Goal: Transaction & Acquisition: Purchase product/service

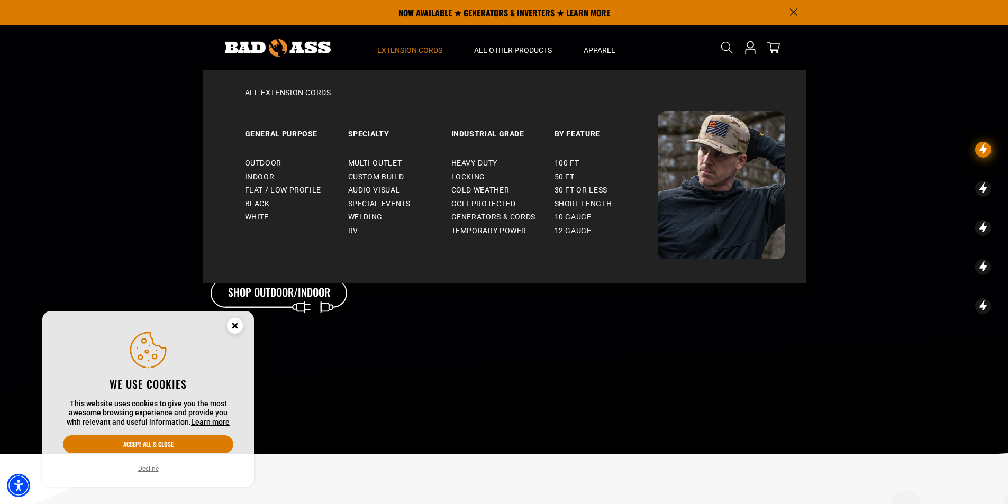
click at [408, 48] on span "Extension Cords" at bounding box center [409, 51] width 65 height 10
click at [267, 177] on span "Indoor" at bounding box center [260, 178] width 30 height 10
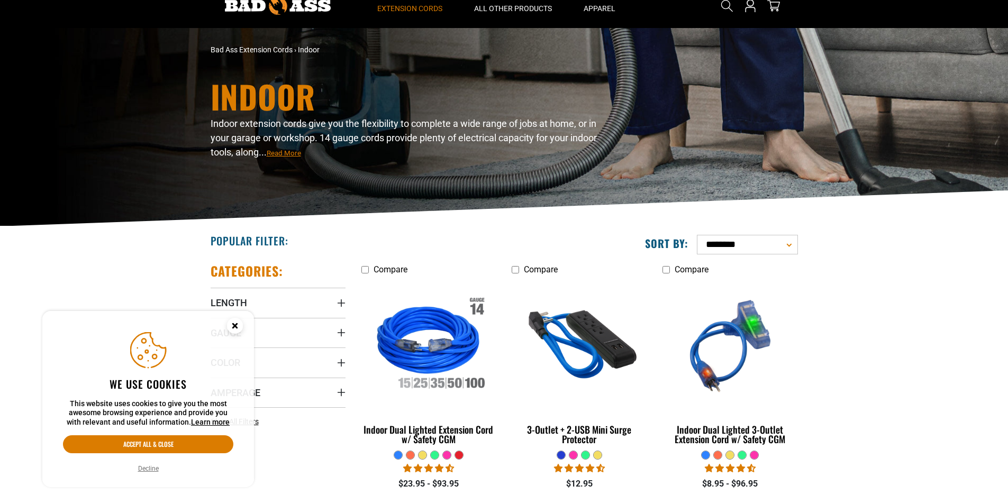
scroll to position [159, 0]
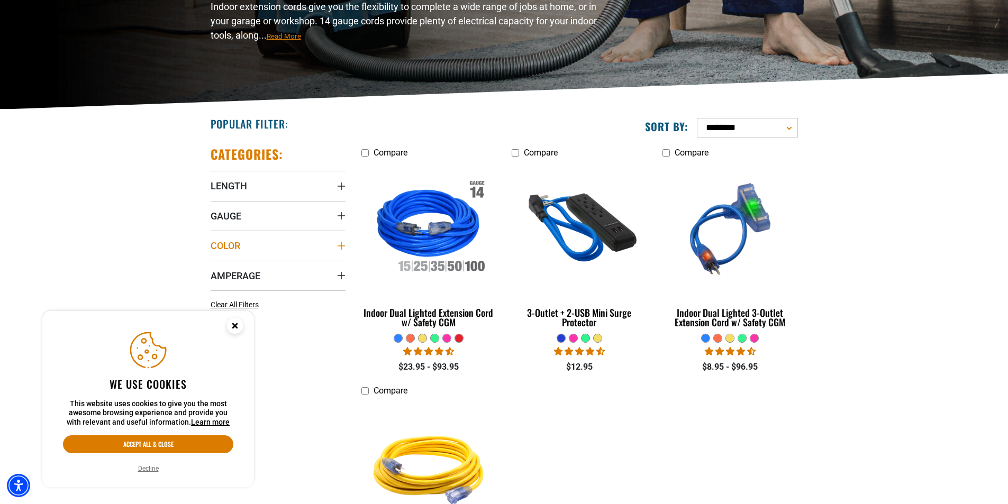
click at [291, 246] on summary "Color" at bounding box center [278, 246] width 135 height 30
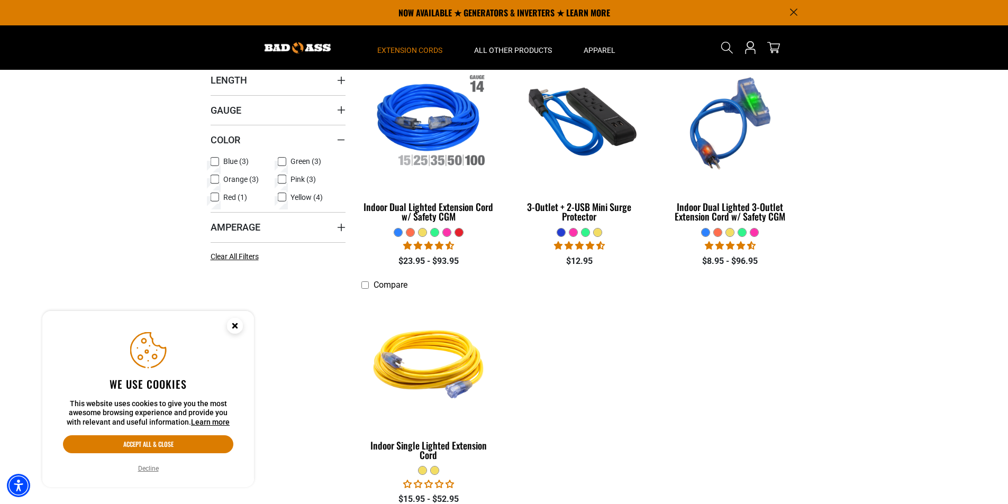
scroll to position [0, 0]
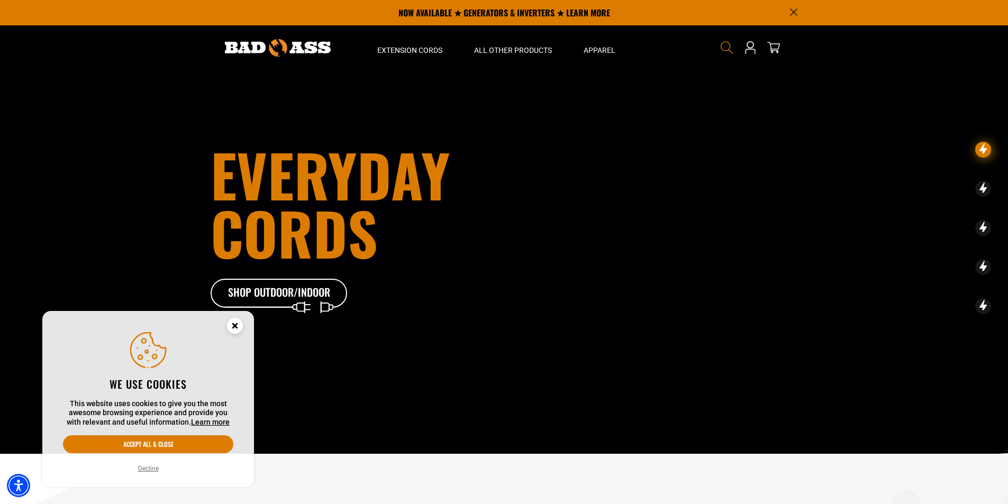
click at [725, 46] on icon "Search" at bounding box center [727, 48] width 14 height 14
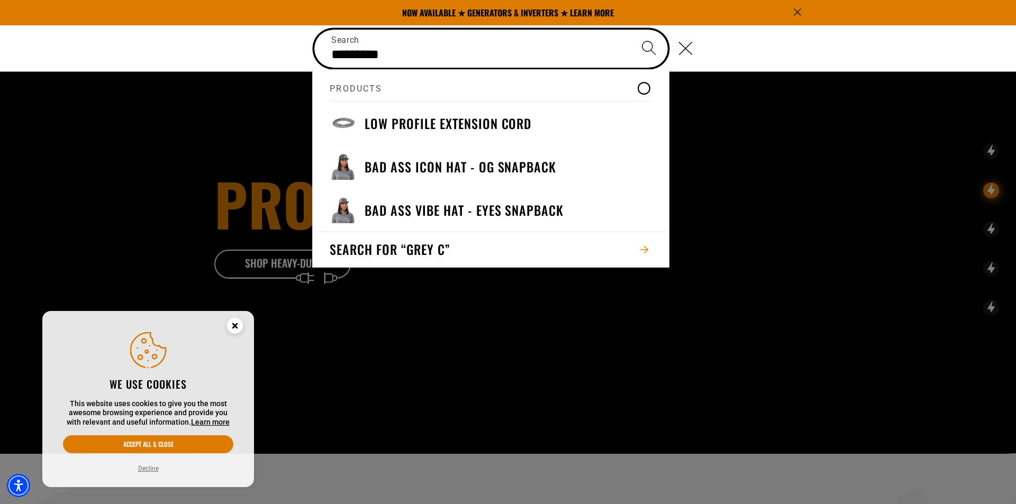
type input "*********"
click at [630, 30] on button "Search" at bounding box center [648, 48] width 37 height 37
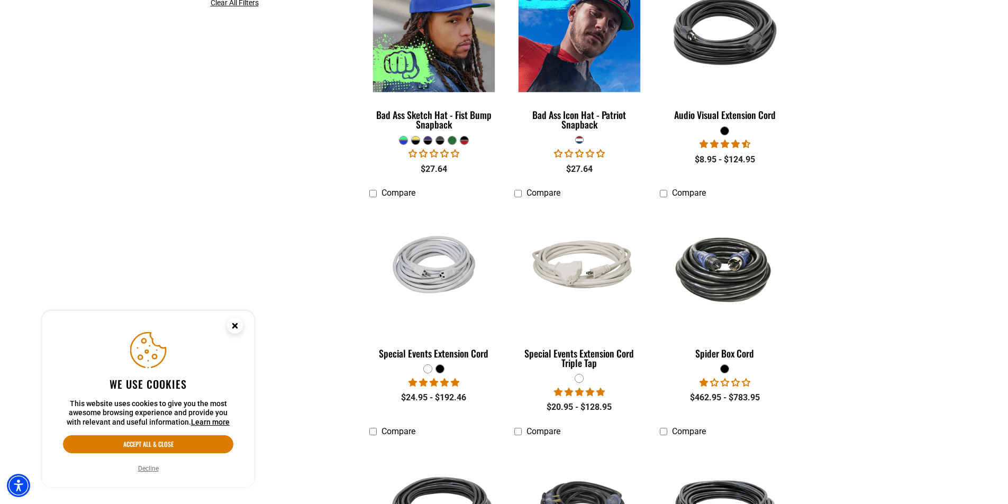
scroll to position [476, 0]
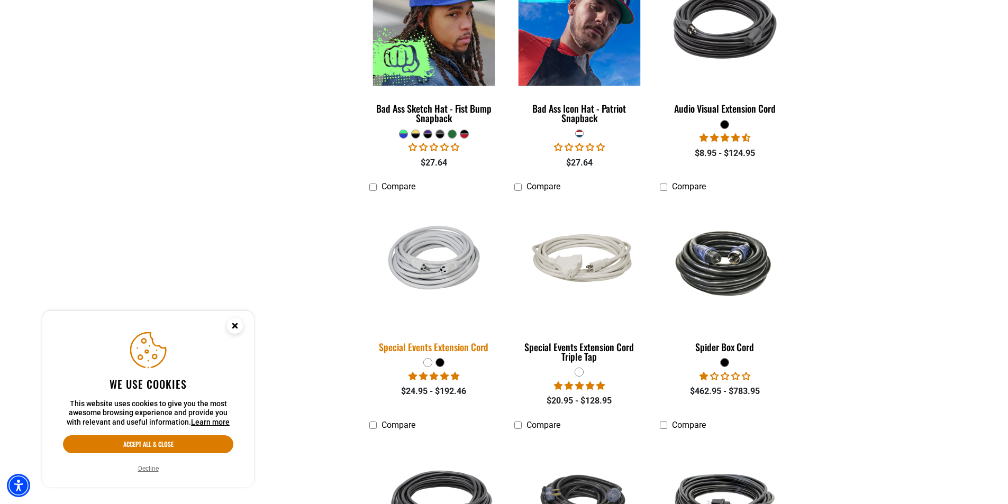
click at [449, 272] on img at bounding box center [434, 263] width 148 height 97
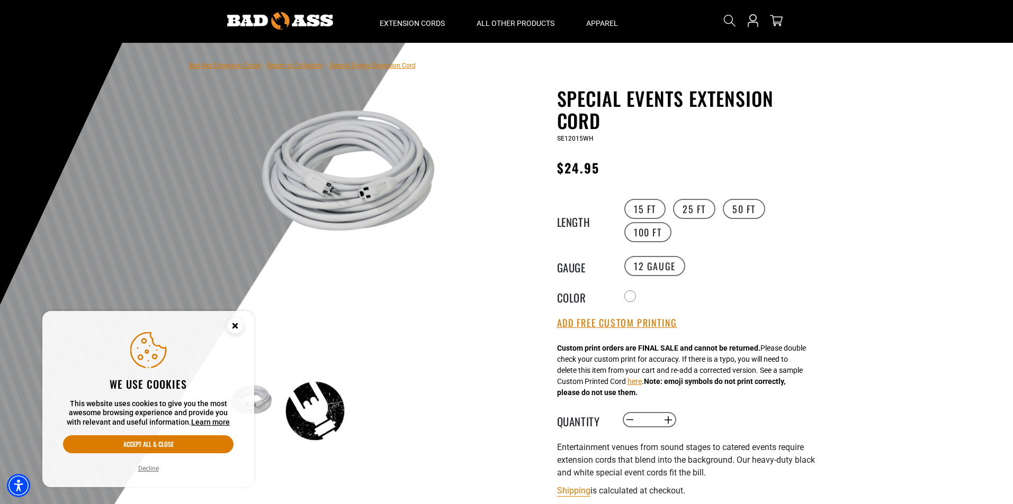
scroll to position [53, 0]
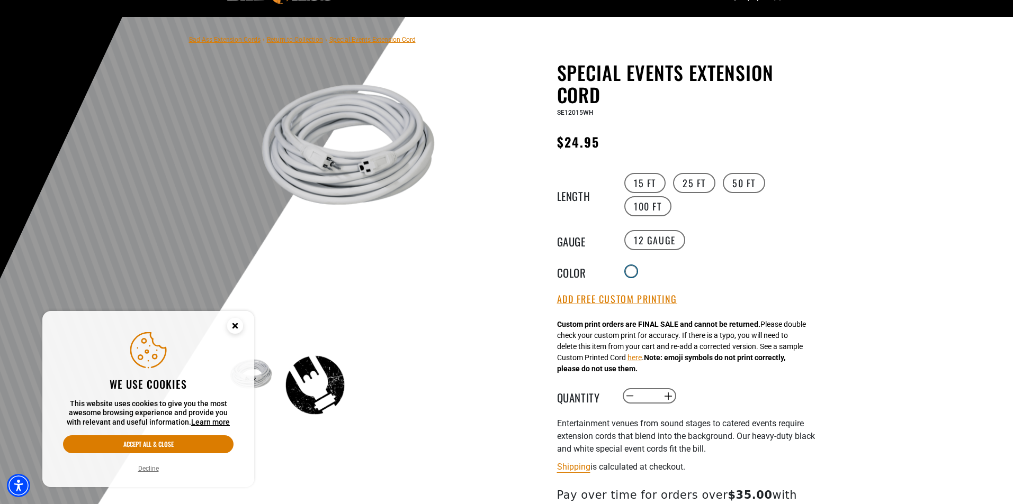
click at [635, 268] on div at bounding box center [631, 271] width 11 height 11
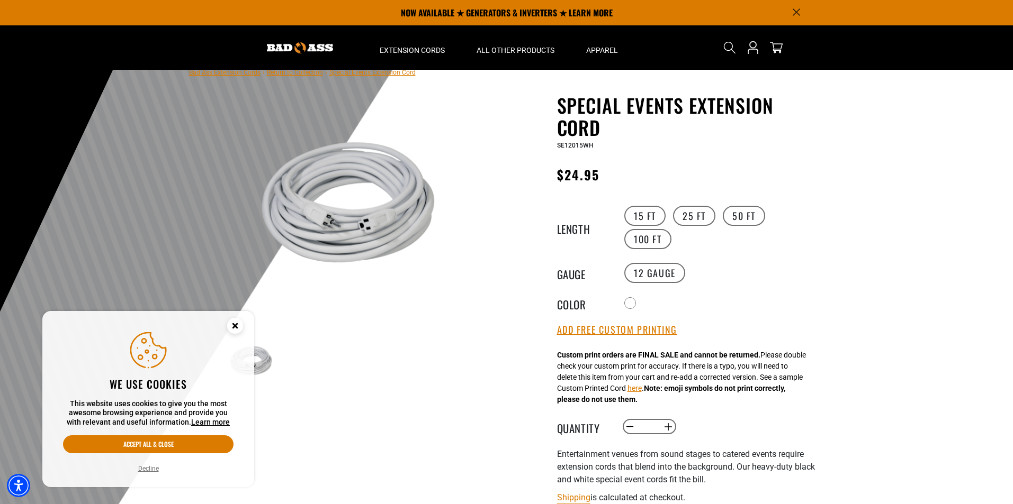
scroll to position [0, 0]
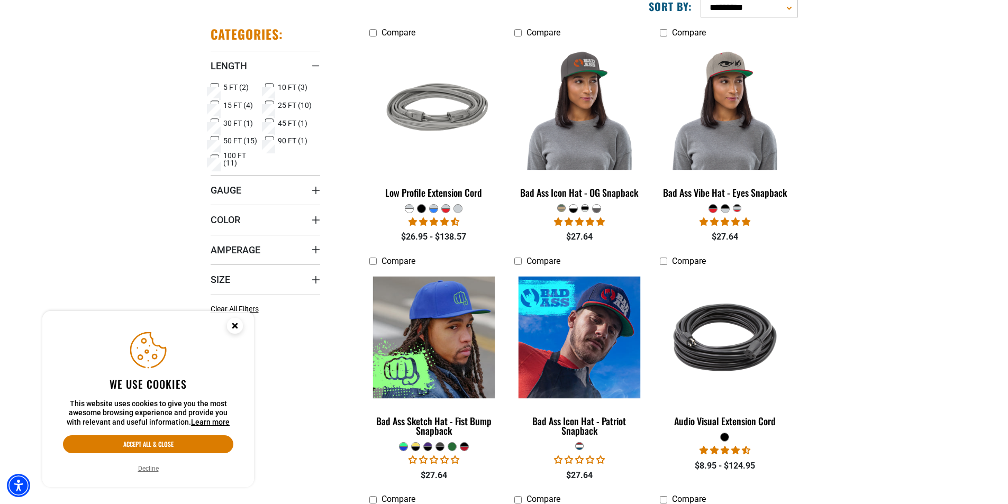
scroll to position [265, 0]
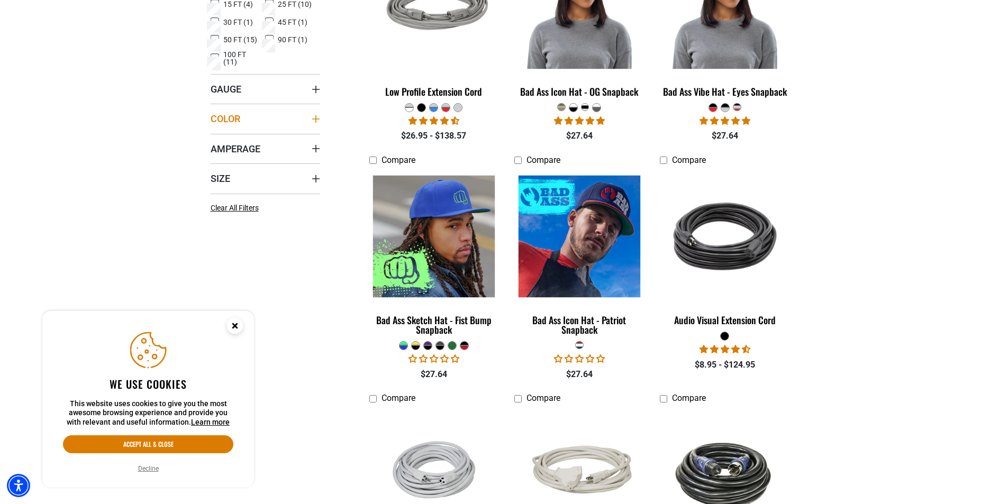
click at [241, 121] on summary "Color" at bounding box center [266, 119] width 110 height 30
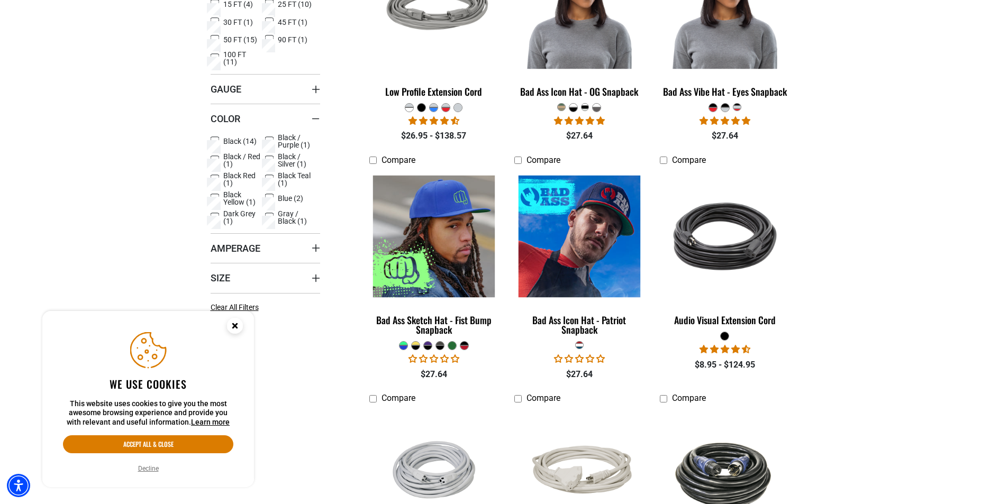
click at [287, 217] on span "Gray / Black (1)" at bounding box center [297, 217] width 38 height 15
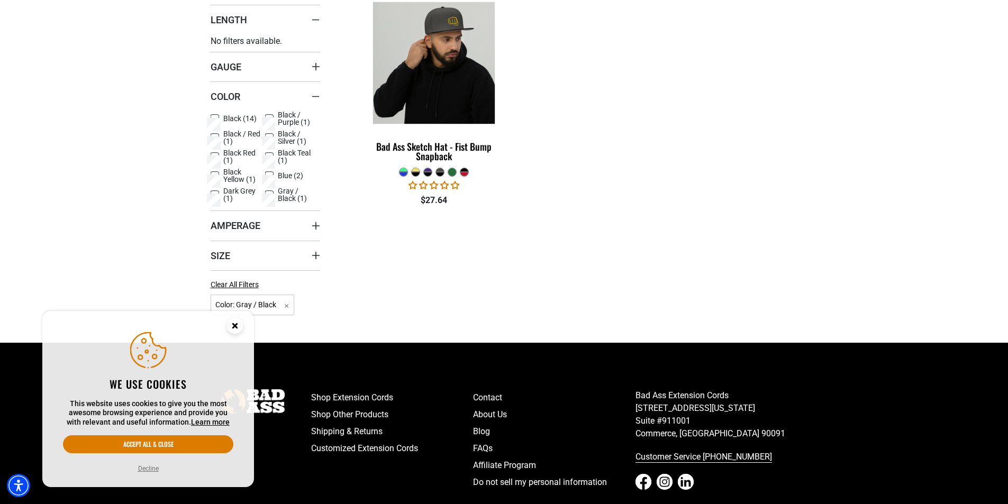
scroll to position [212, 0]
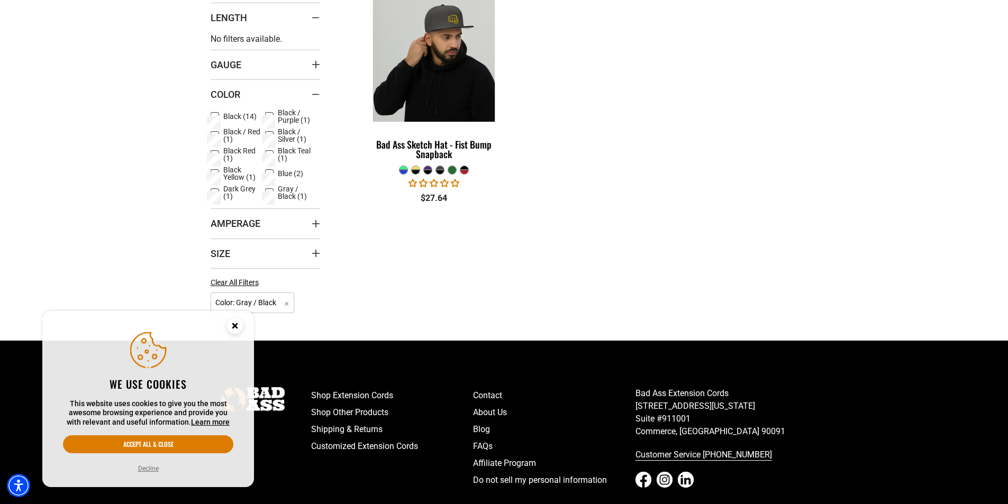
click at [270, 193] on icon at bounding box center [269, 192] width 5 height 3
click at [215, 193] on ul "Black (14) Black (14 products) Black / Purple (1) Black / Purple (1 product) Bl…" at bounding box center [266, 156] width 110 height 95
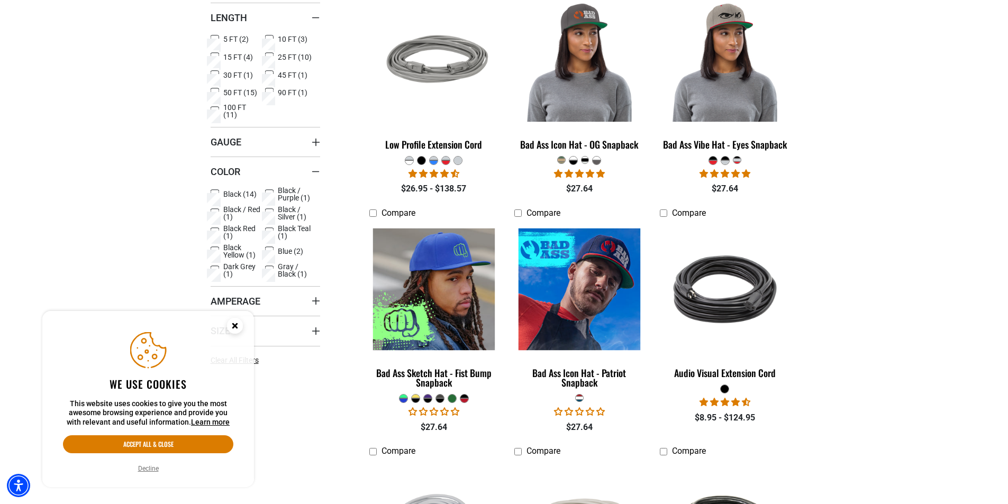
click at [216, 265] on icon at bounding box center [215, 271] width 8 height 14
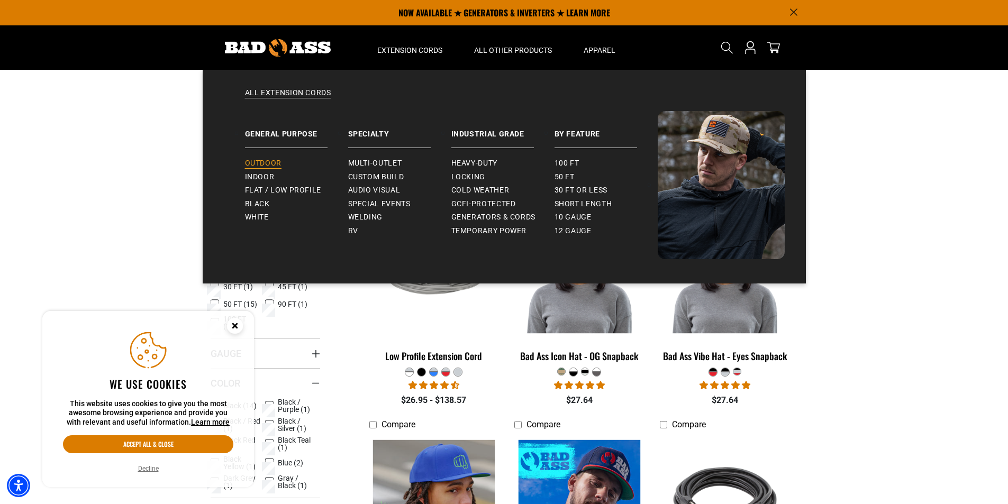
click at [259, 162] on span "Outdoor" at bounding box center [263, 164] width 37 height 10
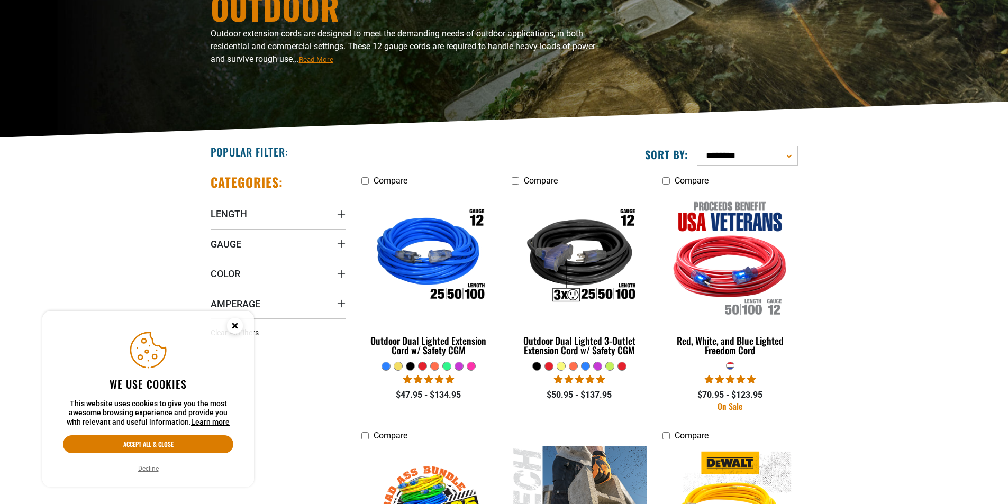
scroll to position [212, 0]
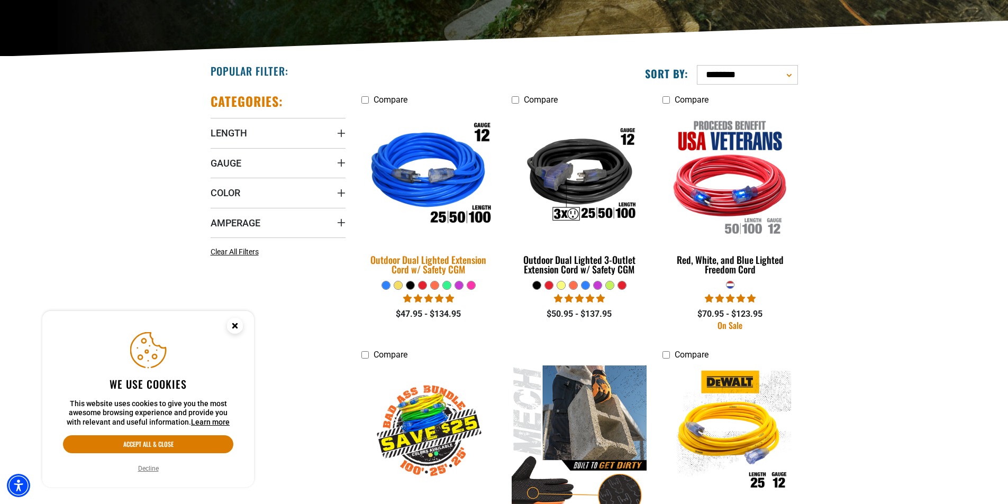
click at [439, 260] on div "Outdoor Dual Lighted Extension Cord w/ Safety CGM" at bounding box center [429, 264] width 135 height 19
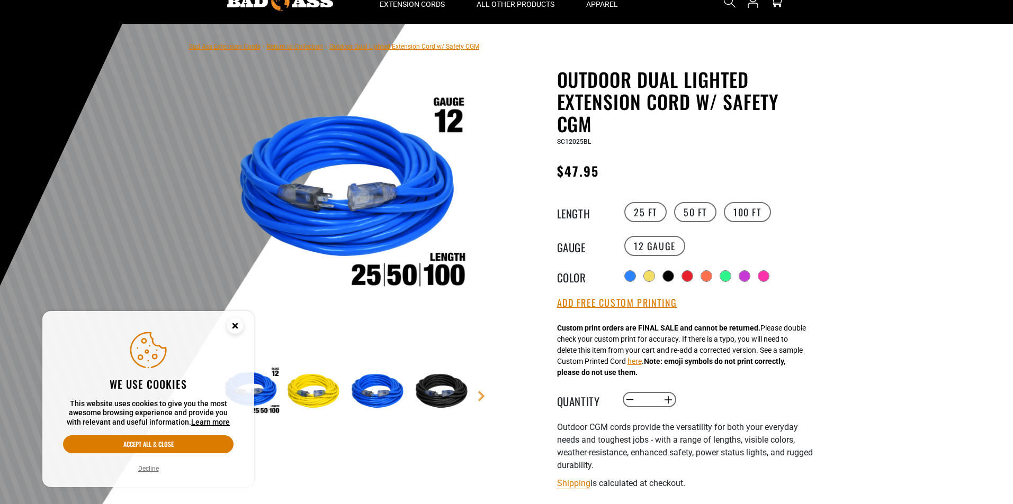
scroll to position [53, 0]
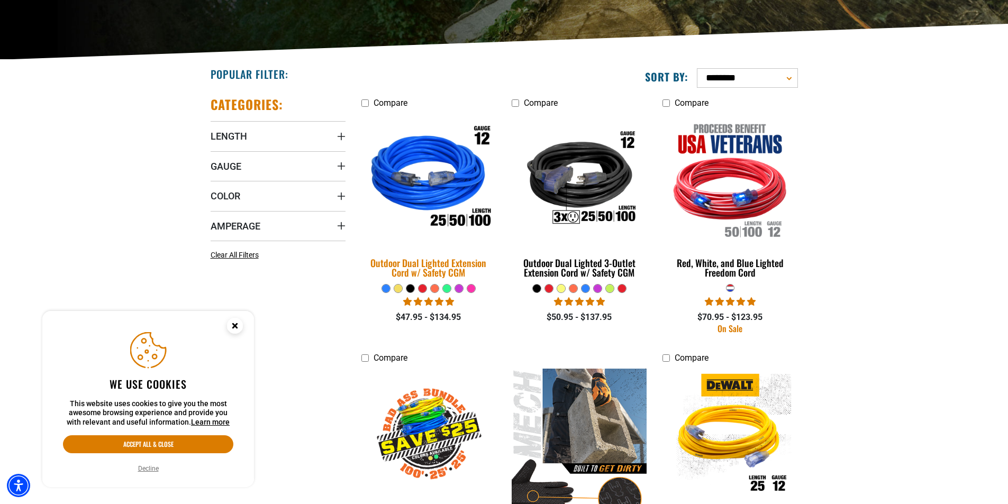
scroll to position [212, 0]
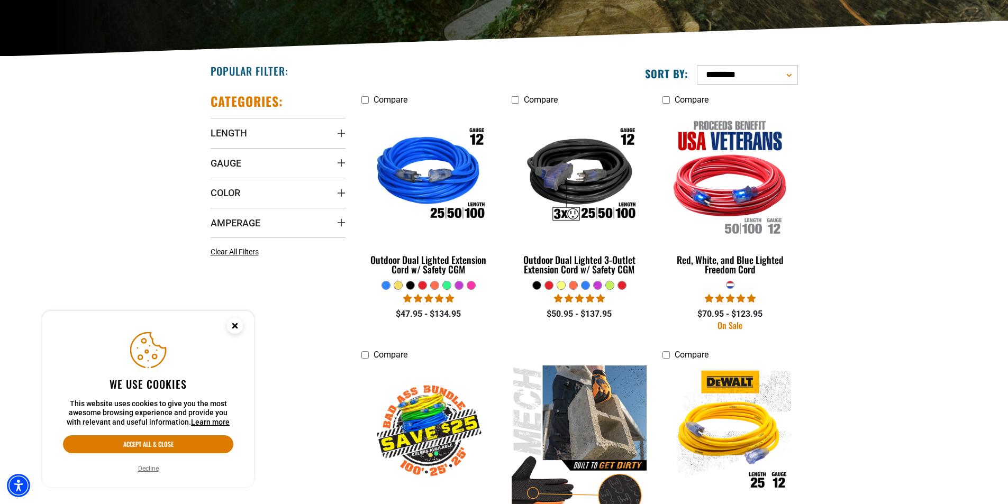
click at [234, 326] on icon "Close this option" at bounding box center [235, 326] width 4 height 4
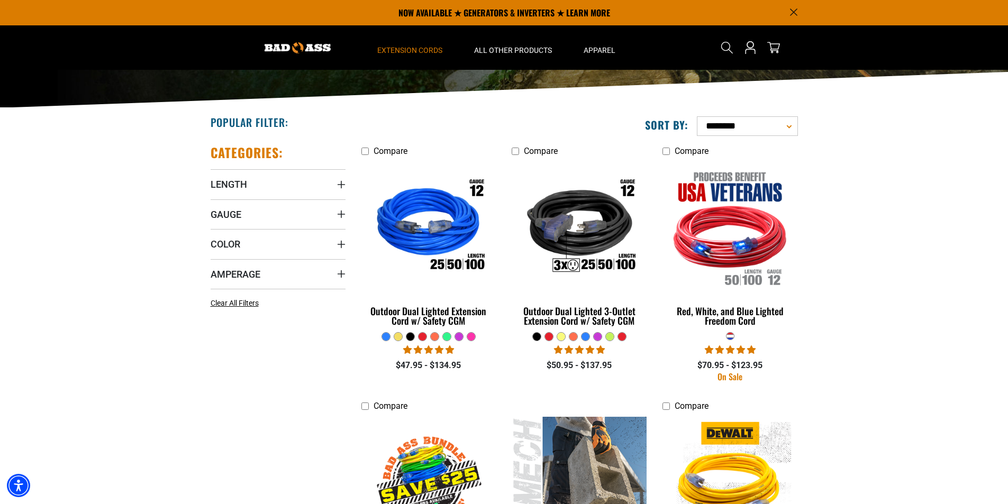
scroll to position [0, 0]
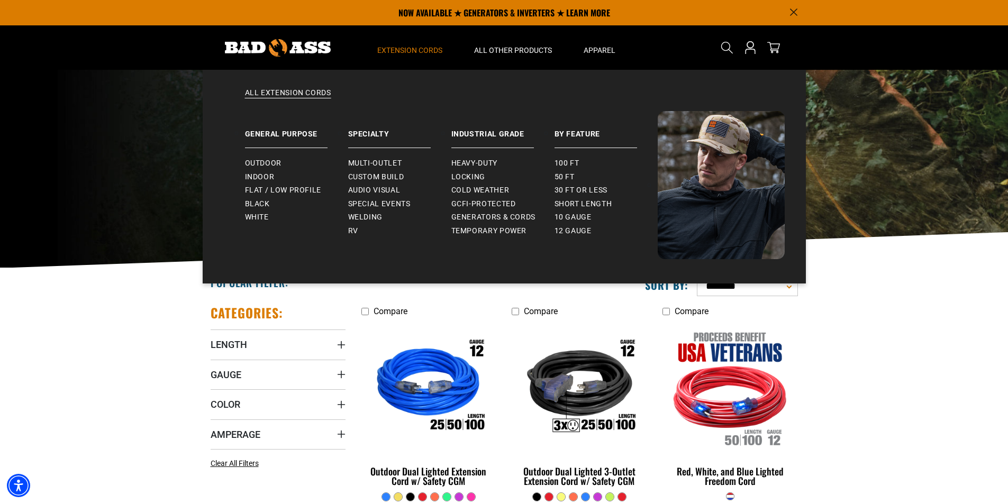
click at [425, 49] on span "Extension Cords" at bounding box center [409, 51] width 65 height 10
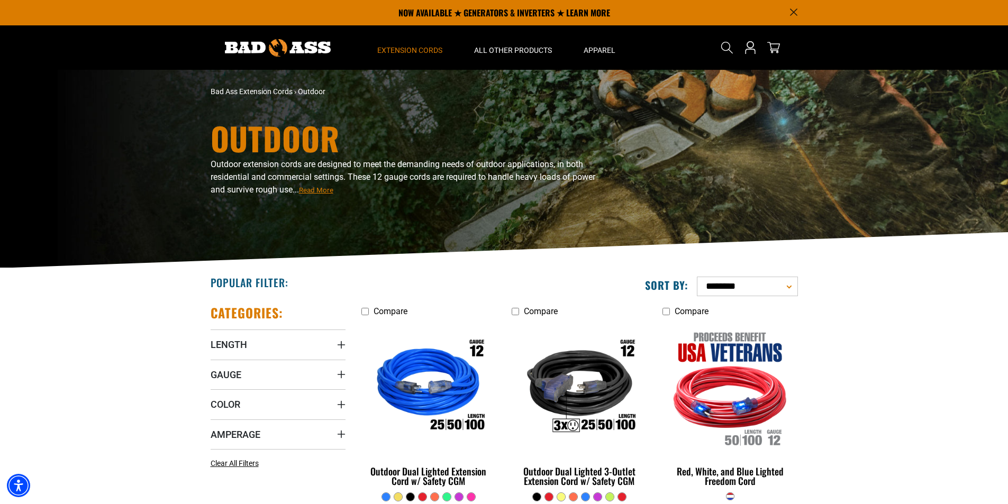
click at [425, 49] on span "Extension Cords" at bounding box center [409, 51] width 65 height 10
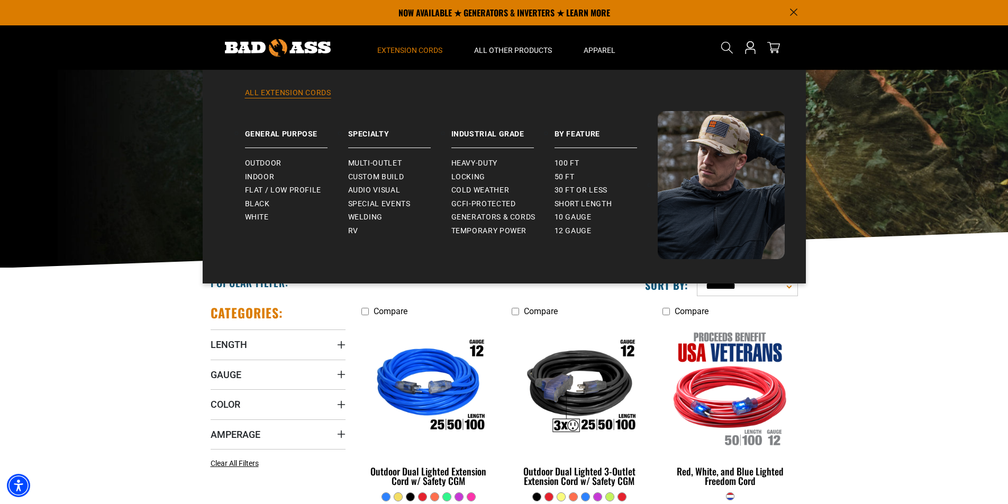
click at [306, 91] on link "All Extension Cords" at bounding box center [504, 99] width 561 height 23
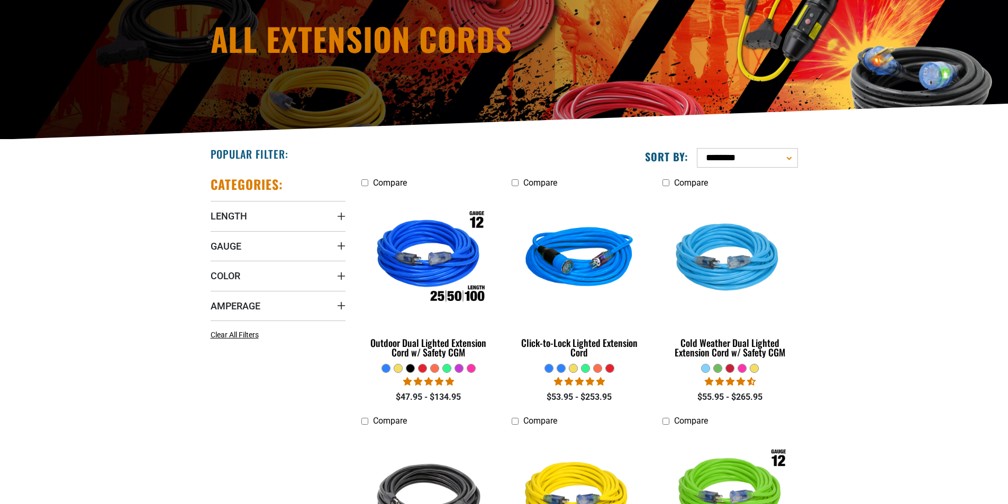
scroll to position [159, 0]
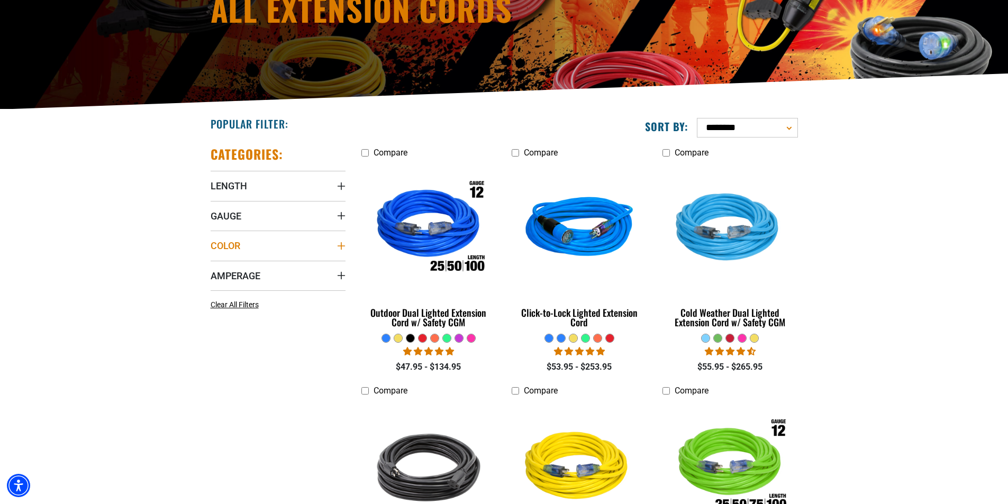
click at [298, 249] on summary "Color" at bounding box center [278, 246] width 135 height 30
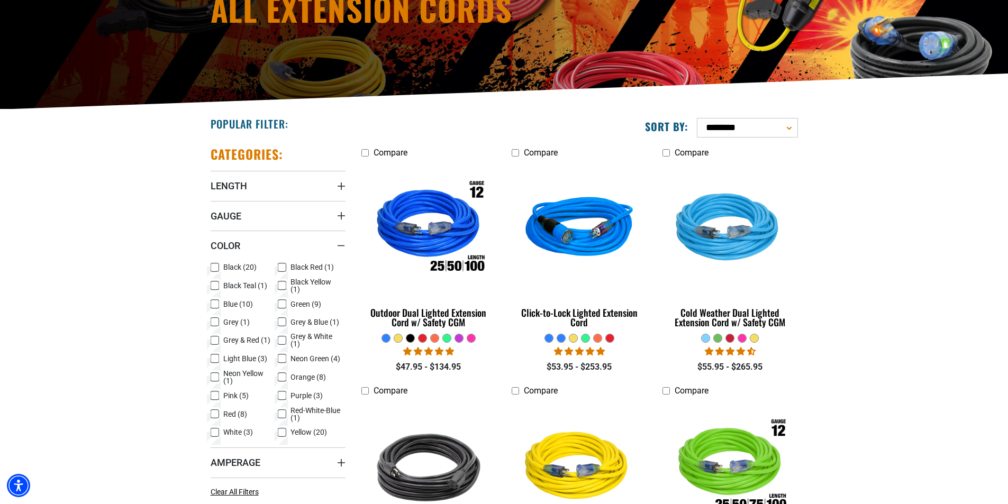
click at [303, 335] on span "Grey & White (1)" at bounding box center [316, 340] width 51 height 15
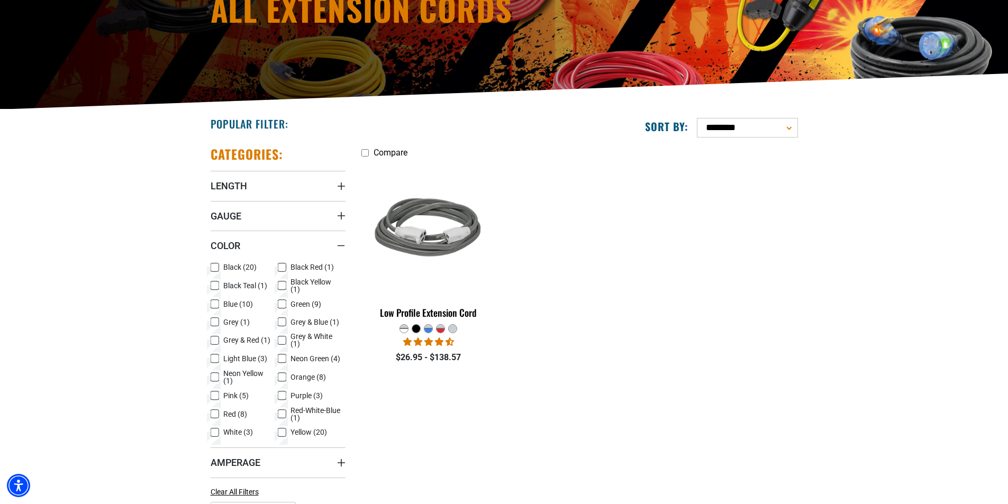
click at [285, 339] on icon at bounding box center [282, 340] width 6 height 6
click at [282, 321] on icon at bounding box center [282, 322] width 8 height 14
click at [216, 339] on icon at bounding box center [215, 341] width 8 height 14
click at [285, 321] on icon at bounding box center [282, 322] width 5 height 3
click at [282, 321] on icon at bounding box center [282, 322] width 8 height 14
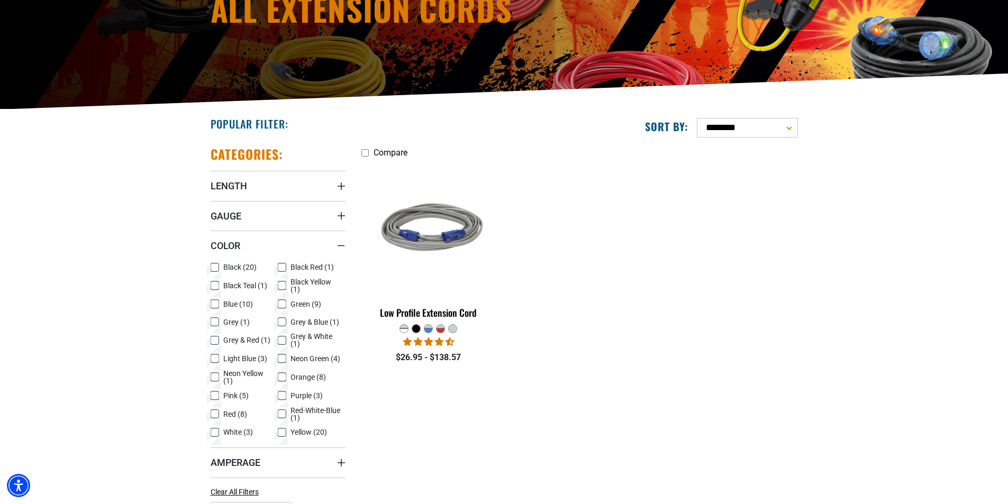
click at [218, 319] on icon at bounding box center [215, 322] width 8 height 14
click at [283, 340] on icon at bounding box center [282, 341] width 8 height 14
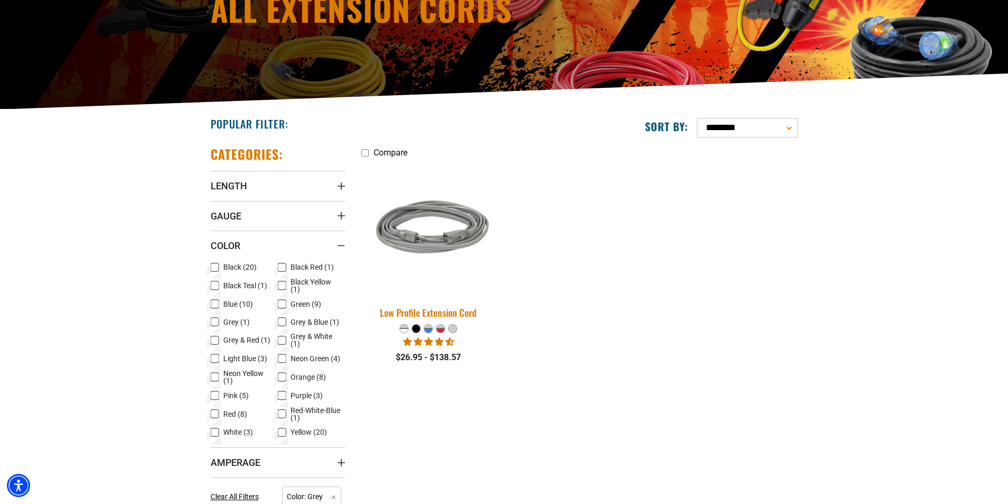
click at [431, 238] on img at bounding box center [429, 229] width 148 height 136
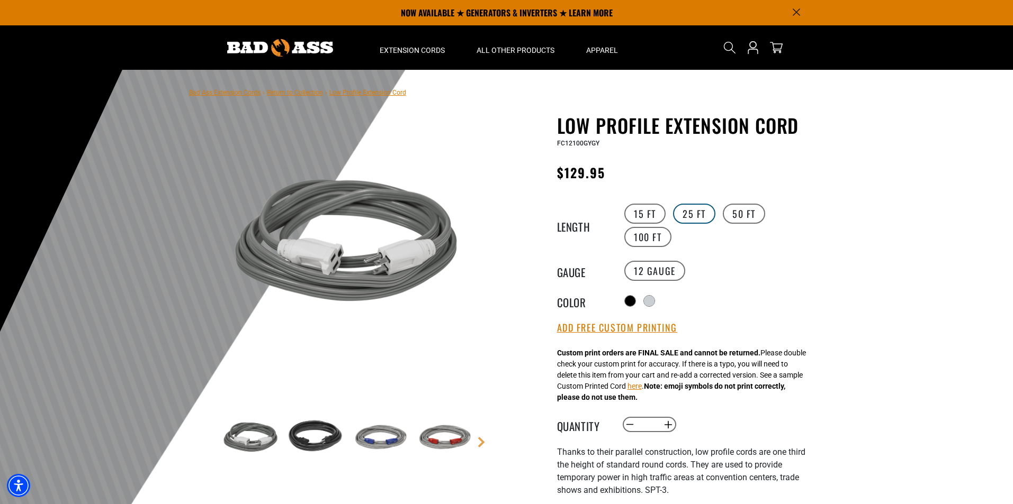
click at [699, 215] on label "25 FT" at bounding box center [694, 214] width 42 height 20
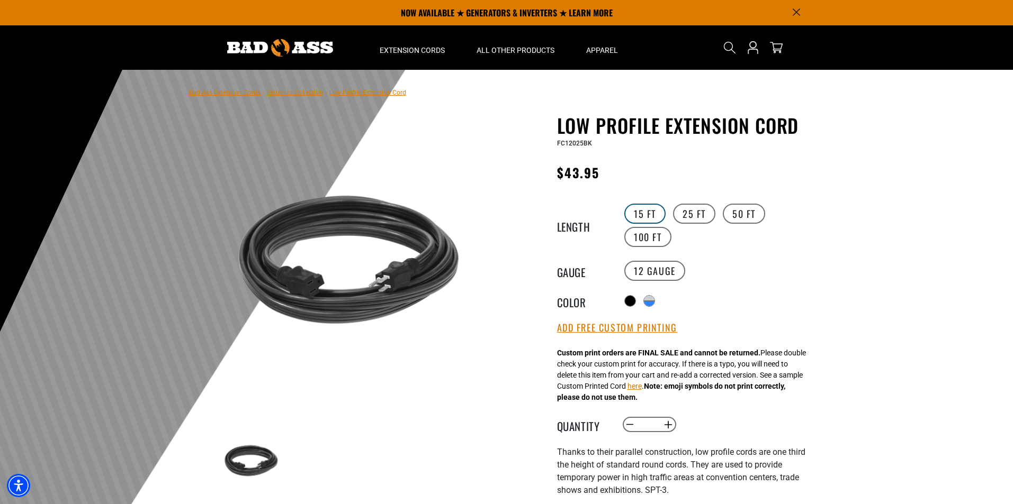
click at [646, 215] on label "15 FT" at bounding box center [644, 214] width 41 height 20
click at [626, 297] on div "products.product.variant_sold_out_or_unavailable" at bounding box center [631, 299] width 11 height 5
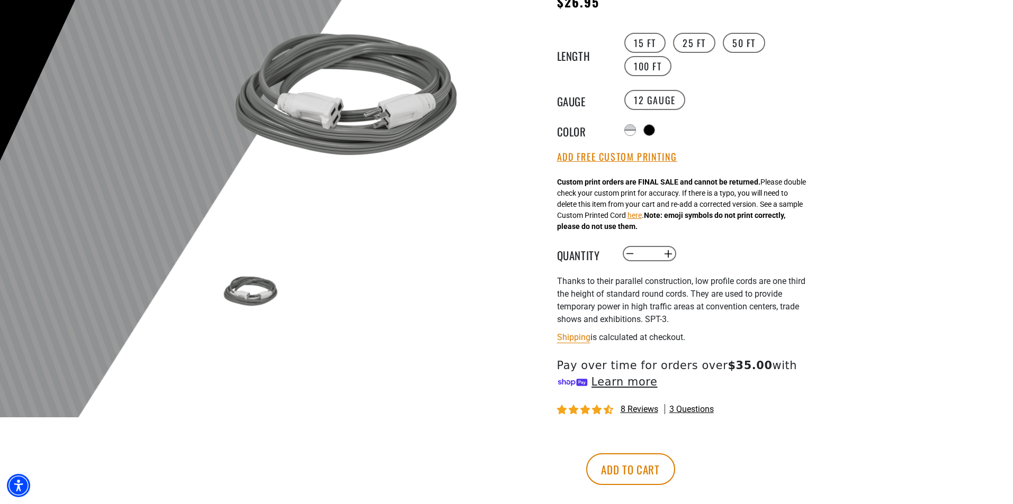
scroll to position [159, 0]
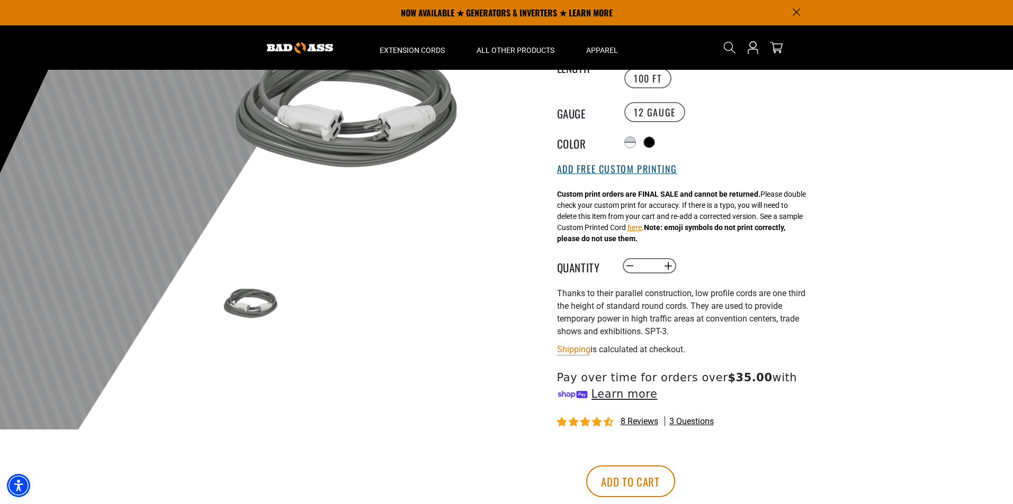
click at [603, 169] on button "Add Free Custom Printing" at bounding box center [617, 170] width 120 height 12
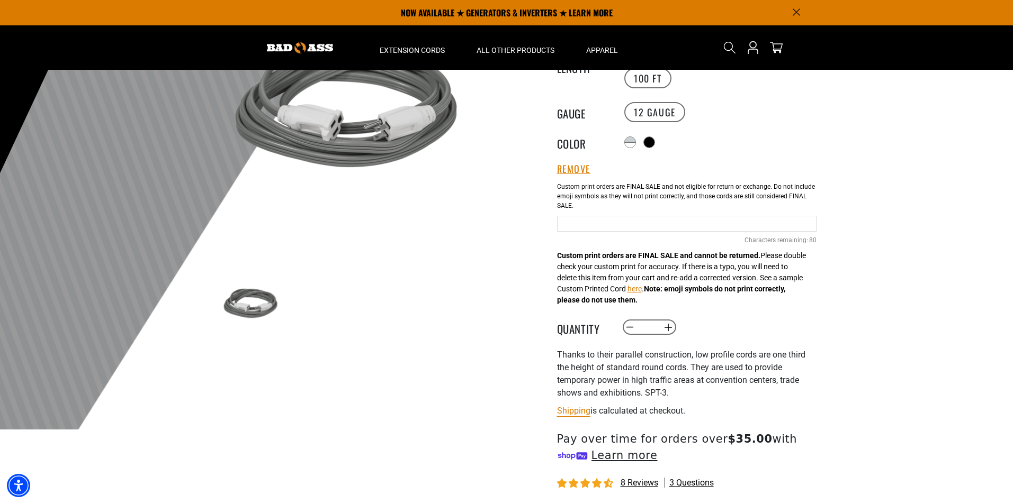
drag, startPoint x: 586, startPoint y: 219, endPoint x: 747, endPoint y: 196, distance: 162.5
click at [588, 218] on input "text" at bounding box center [686, 224] width 259 height 16
type input "**********"
click at [764, 264] on div "**********" at bounding box center [686, 222] width 259 height 91
click at [666, 325] on button "Increase quantity for Low Profile Extension Cord" at bounding box center [668, 328] width 16 height 18
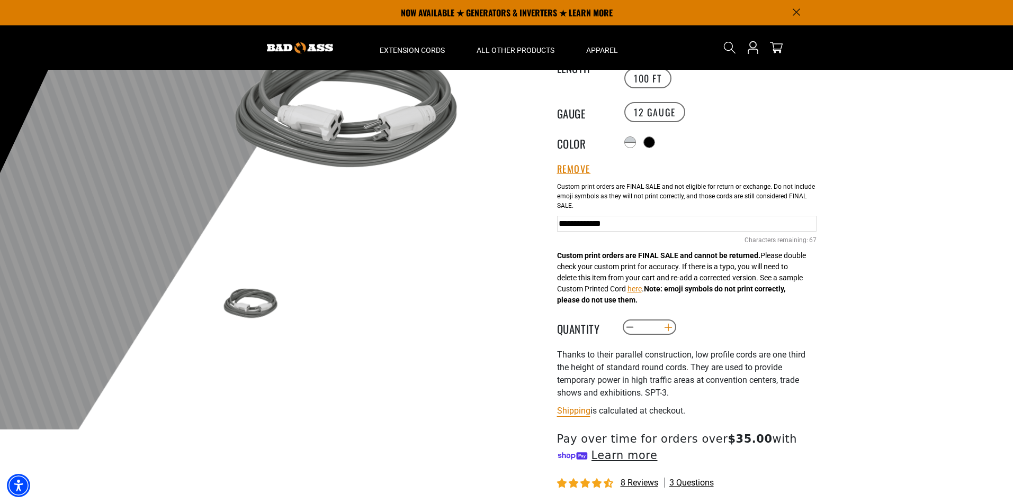
click at [666, 325] on button "Increase quantity for Low Profile Extension Cord" at bounding box center [668, 328] width 16 height 18
type input "*"
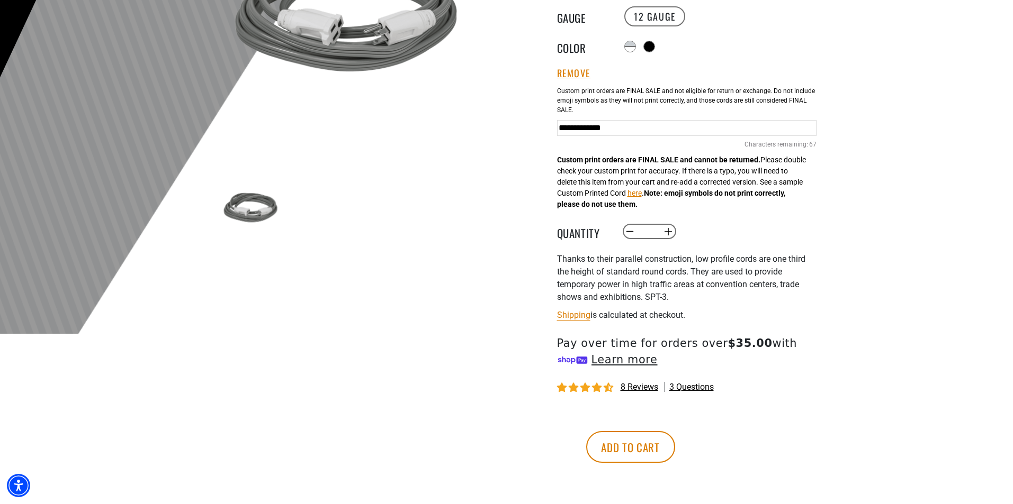
scroll to position [318, 0]
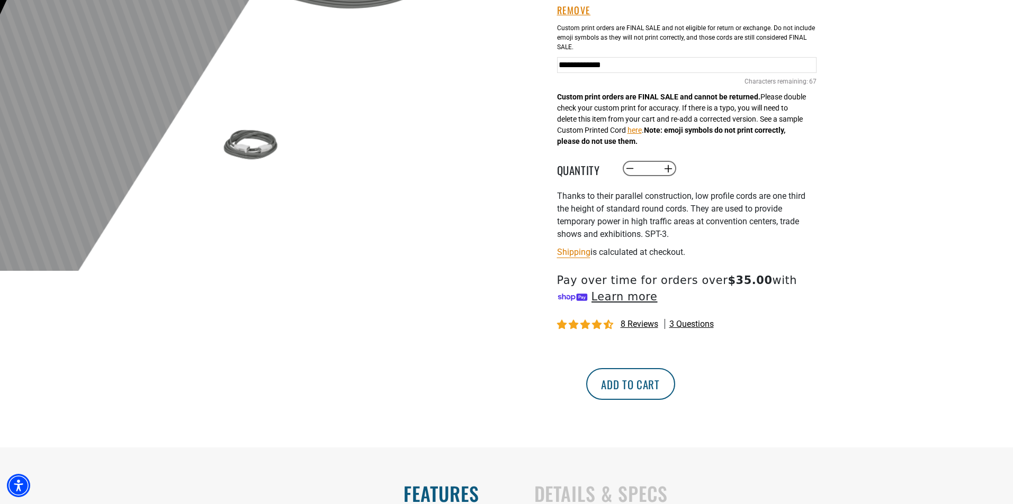
click at [675, 387] on button "Add to cart" at bounding box center [630, 384] width 89 height 32
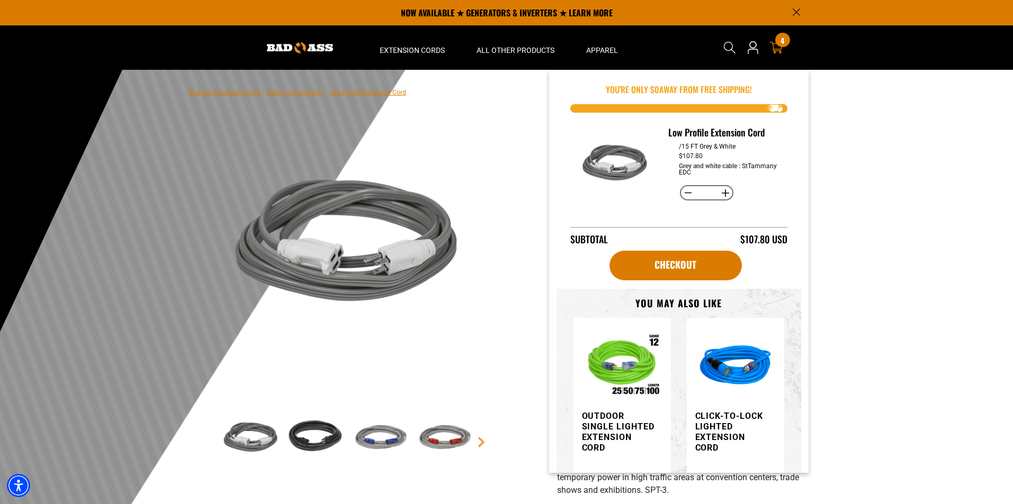
click at [780, 40] on span "4" at bounding box center [782, 41] width 4 height 8
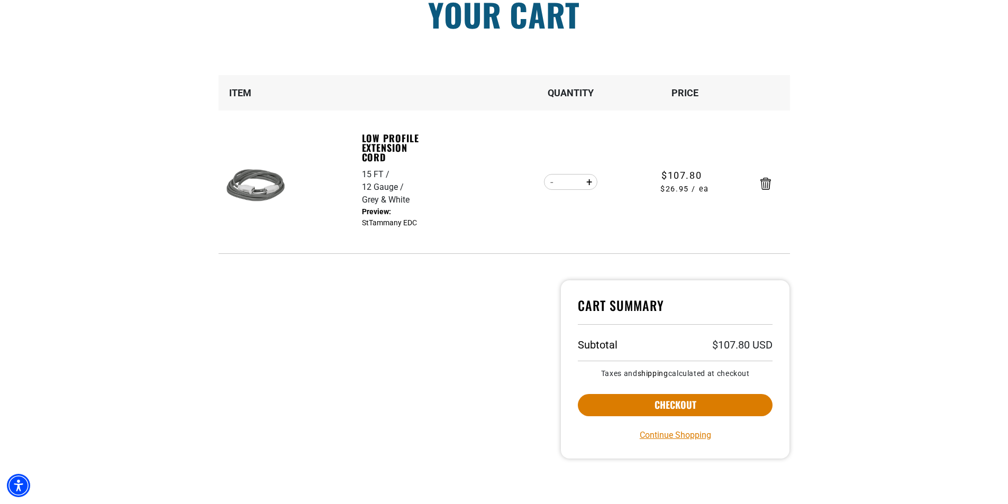
scroll to position [106, 0]
